Goal: Task Accomplishment & Management: Use online tool/utility

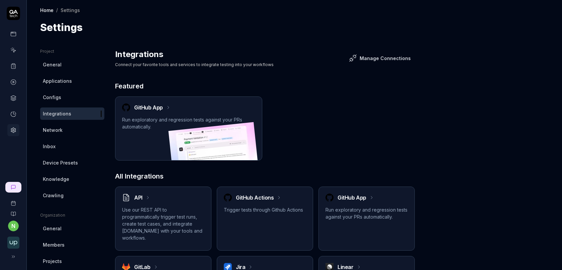
click at [13, 80] on icon at bounding box center [13, 82] width 6 height 6
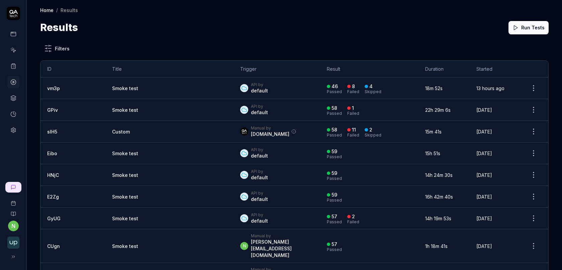
click at [112, 87] on link "Smoke test" at bounding box center [125, 89] width 26 height 6
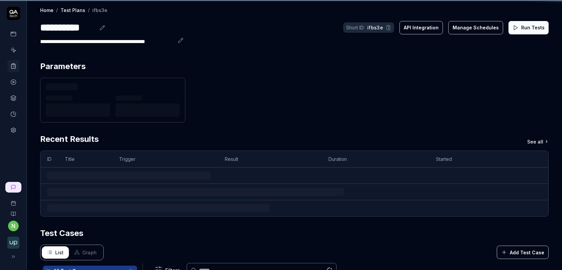
scroll to position [2, 0]
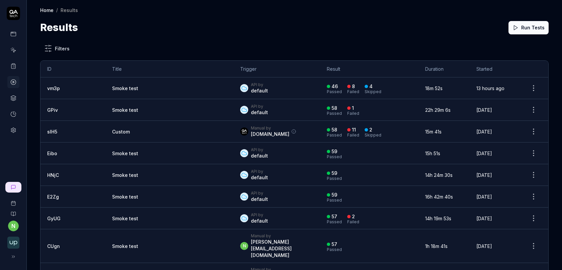
click at [51, 87] on link "vm3p" at bounding box center [53, 89] width 13 height 6
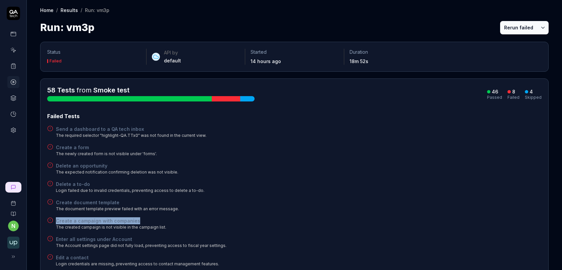
click at [520, 29] on button "Rerun failed" at bounding box center [518, 27] width 37 height 13
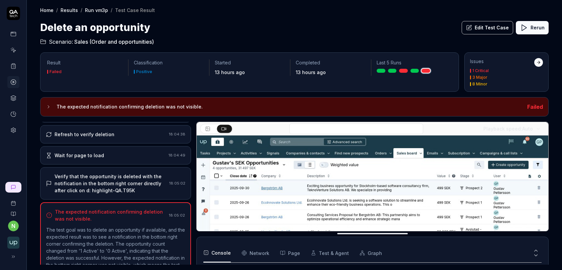
scroll to position [338, 0]
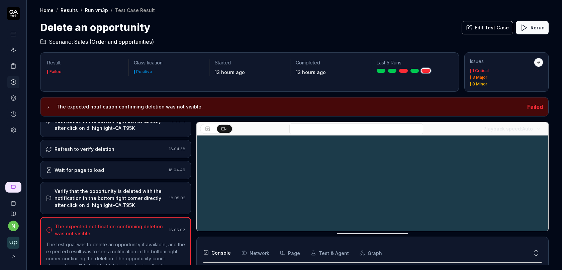
click at [134, 188] on div "Verify that the opportunity is deleted with the notification in the bottom righ…" at bounding box center [110, 198] width 112 height 21
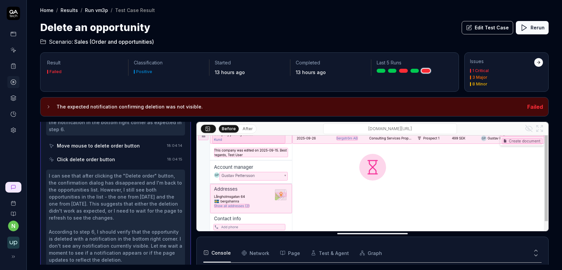
scroll to position [78, 0]
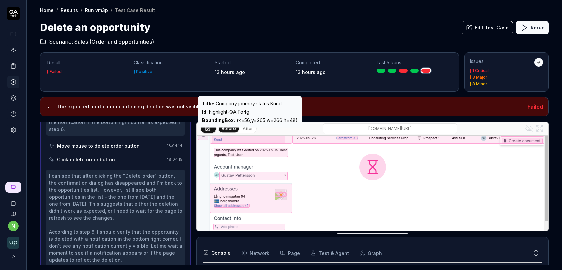
click at [245, 130] on button "After" at bounding box center [248, 128] width 16 height 7
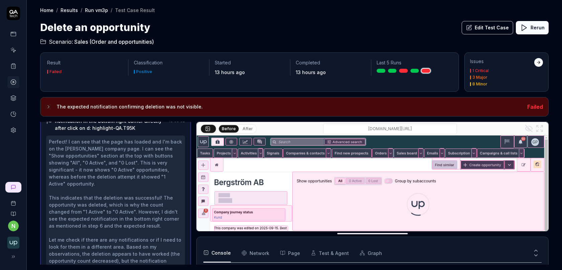
scroll to position [196, 0]
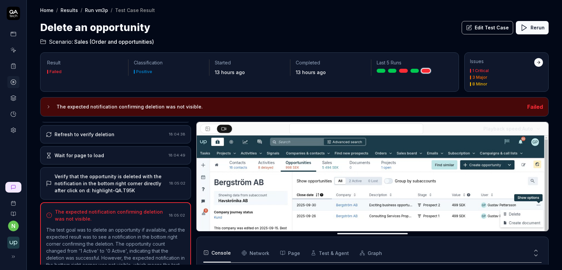
click at [151, 173] on div "Verify that the opportunity is deleted with the notification in the bottom righ…" at bounding box center [110, 183] width 112 height 21
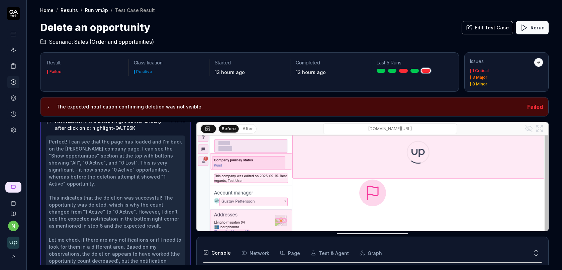
scroll to position [0, 0]
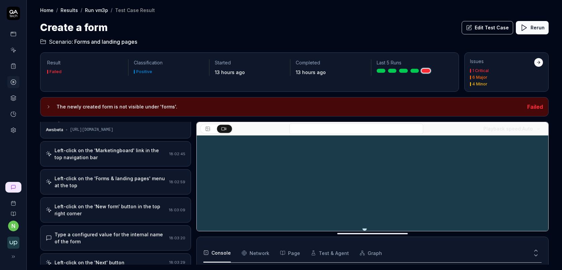
scroll to position [47, 0]
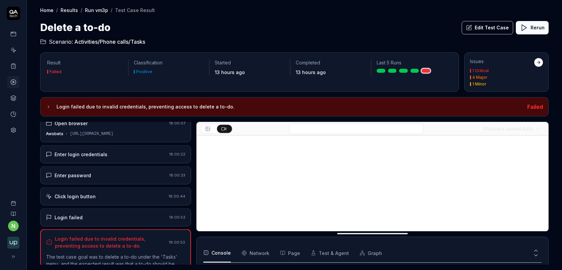
scroll to position [51, 0]
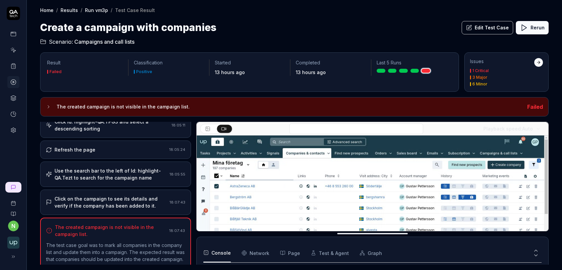
scroll to position [311, 0]
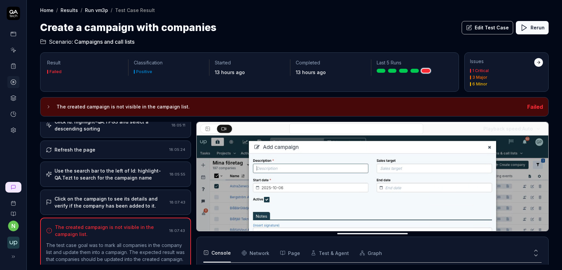
click at [112, 169] on div "Use the search bar to the left of Id: highlight-QA.Tezt to search for the campa…" at bounding box center [110, 174] width 112 height 14
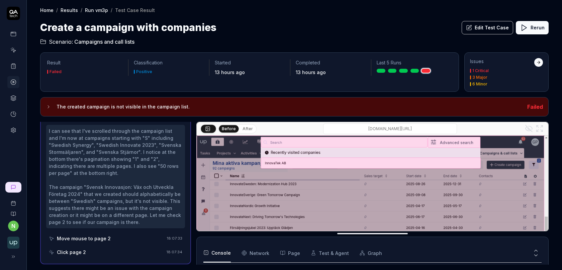
scroll to position [1103, 0]
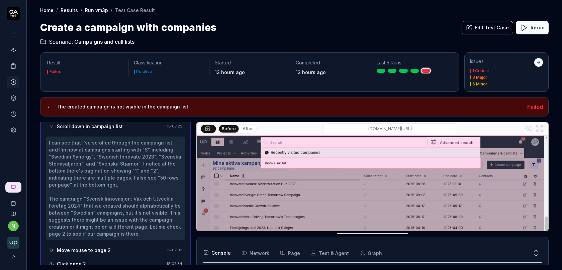
click at [93, 244] on div "Move mouse to page 2" at bounding box center [106, 250] width 115 height 12
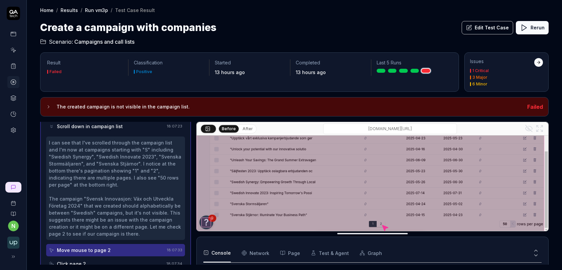
scroll to position [123, 0]
click at [126, 258] on div "Click page 2" at bounding box center [106, 264] width 115 height 12
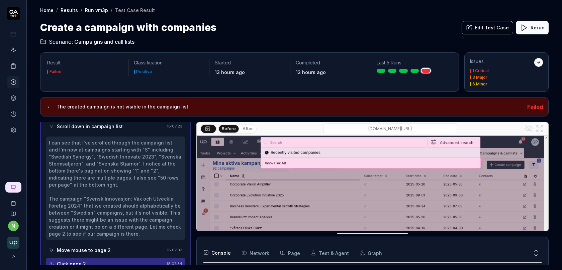
click at [244, 128] on button "After" at bounding box center [248, 128] width 16 height 7
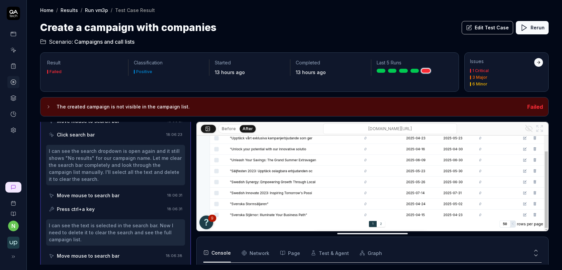
scroll to position [562, 0]
